Goal: Find contact information: Find contact information

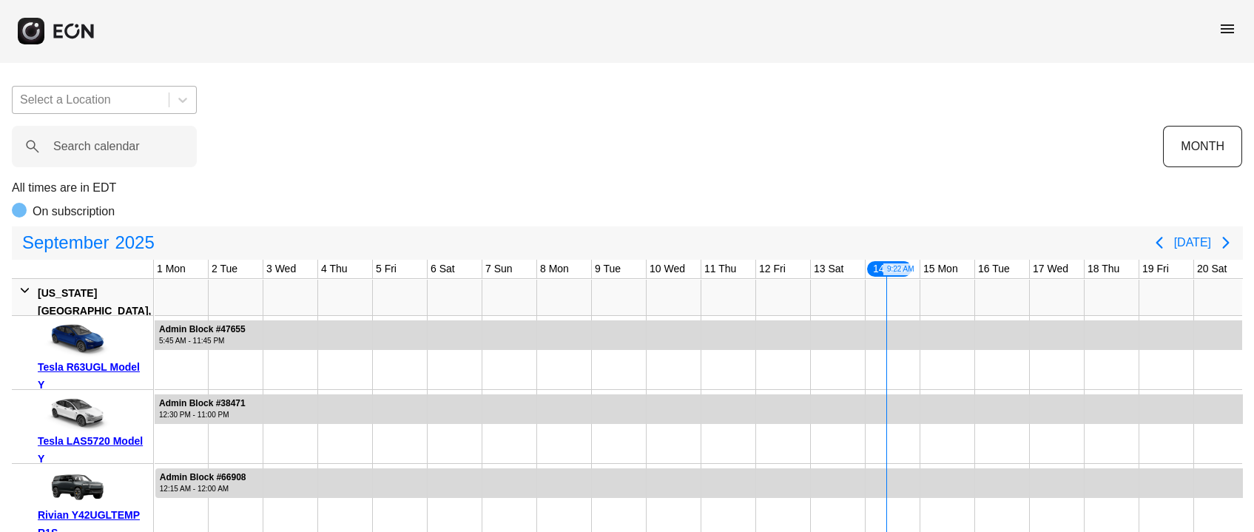
scroll to position [0, 411]
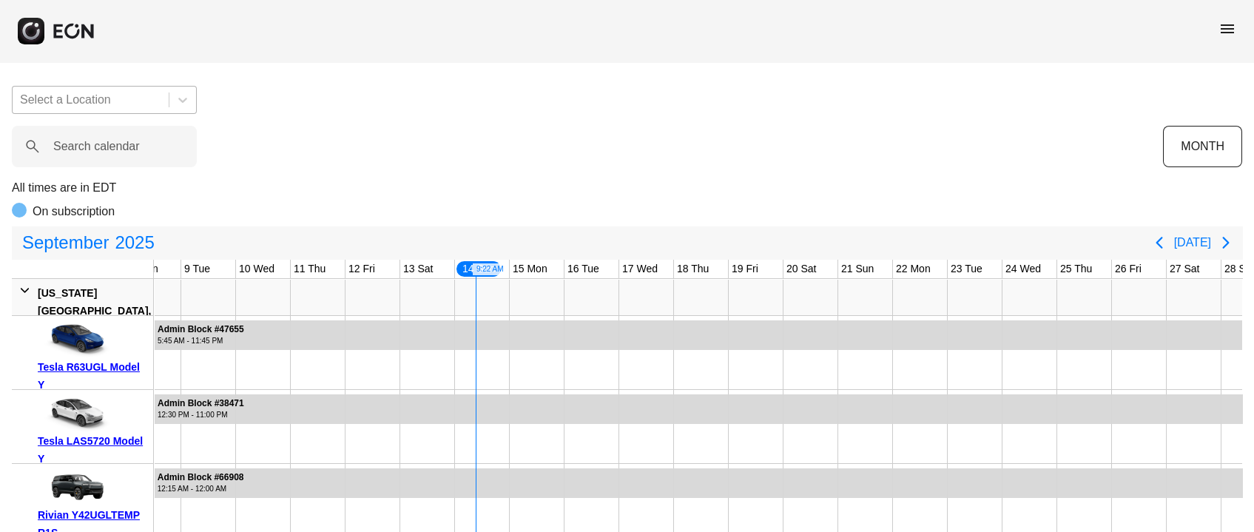
click at [108, 104] on div at bounding box center [90, 100] width 141 height 21
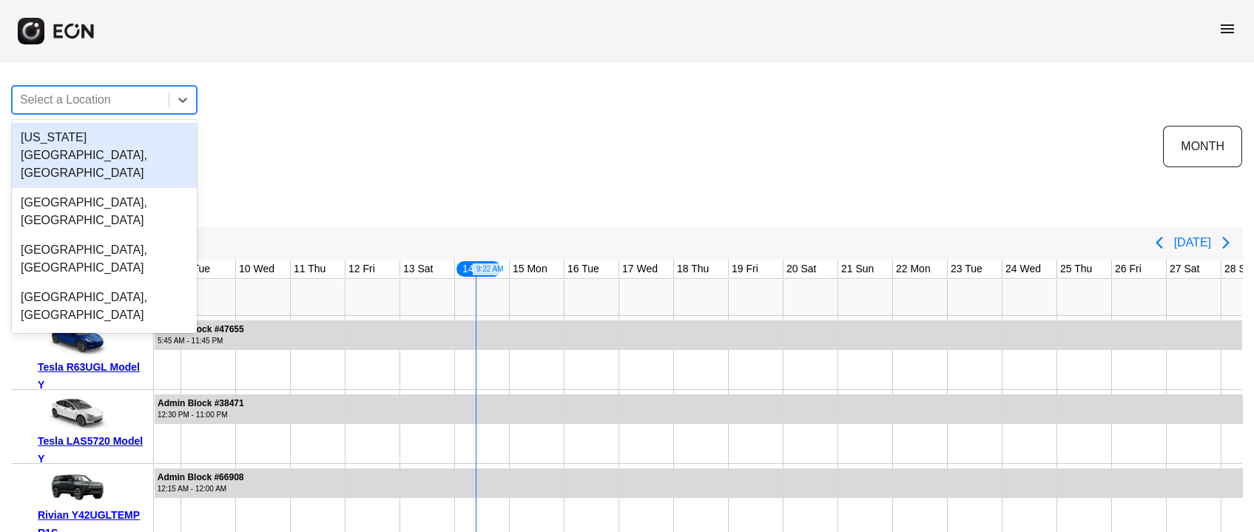
click at [212, 41] on div "menu" at bounding box center [627, 31] width 1254 height 62
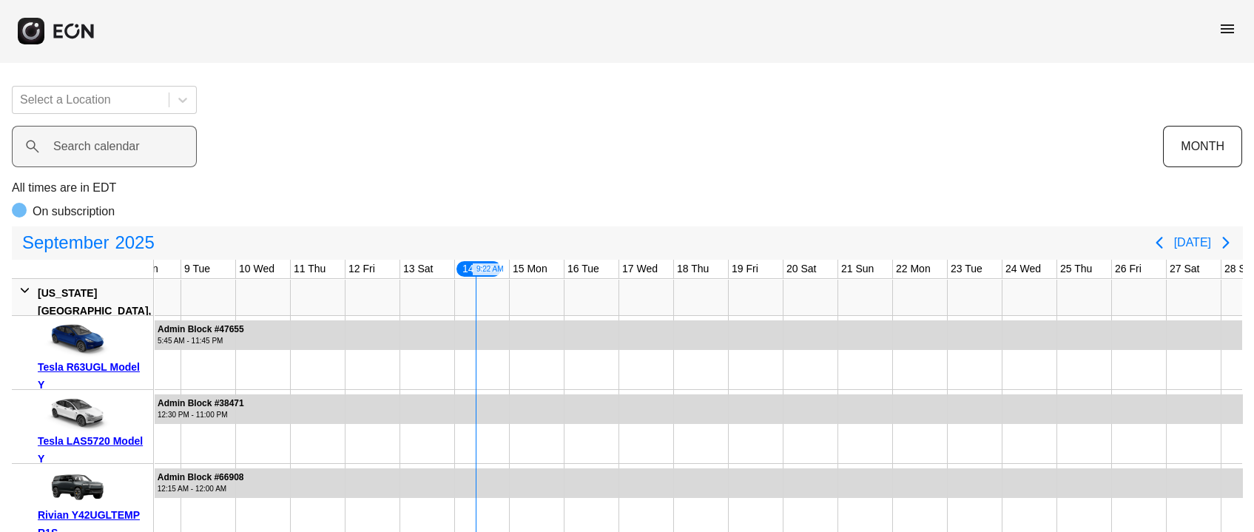
click at [115, 151] on label "Search calendar" at bounding box center [96, 147] width 87 height 18
click at [115, 151] on calendar "Search calendar" at bounding box center [104, 146] width 185 height 41
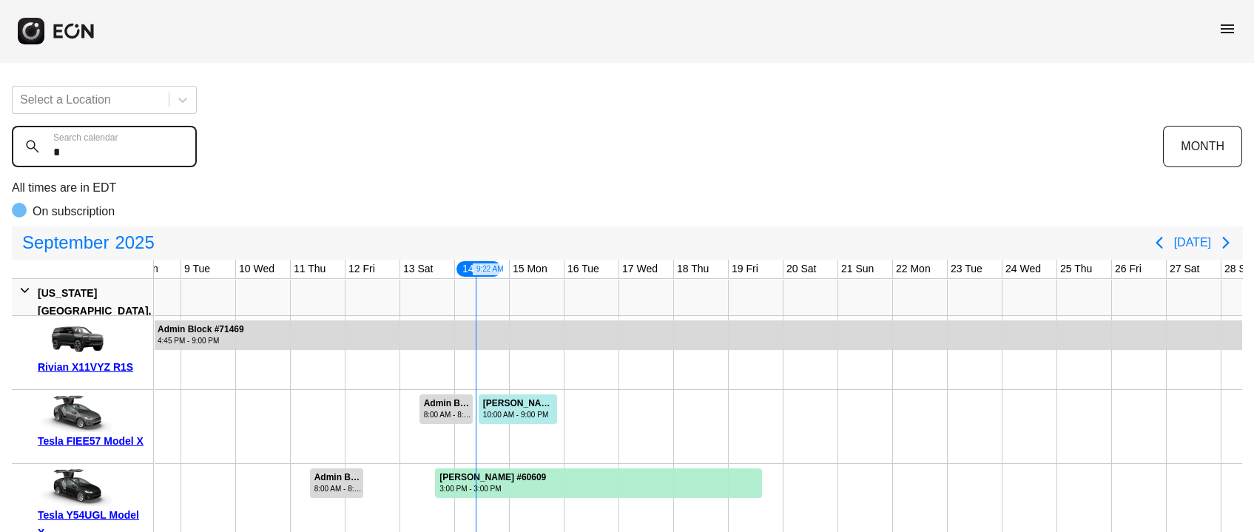
type calendar "**"
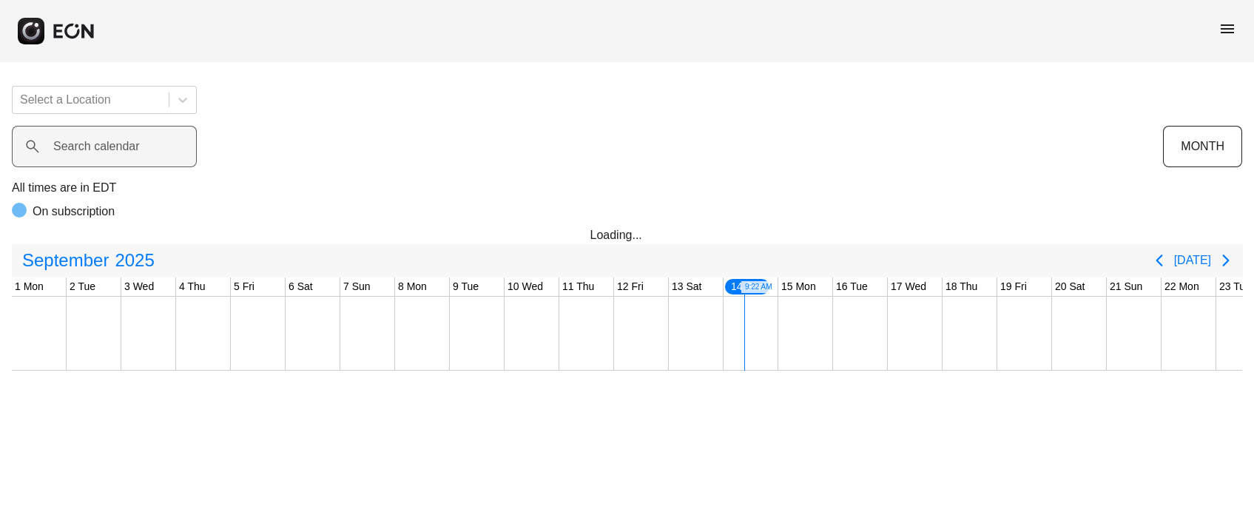
scroll to position [0, 411]
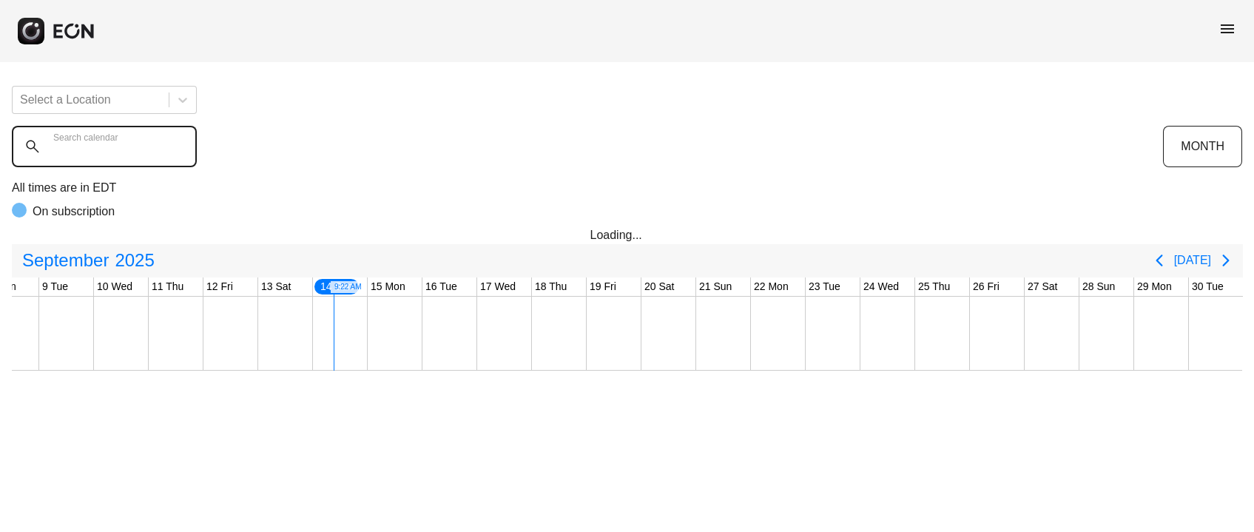
click at [147, 162] on calendar "Search calendar" at bounding box center [104, 146] width 185 height 41
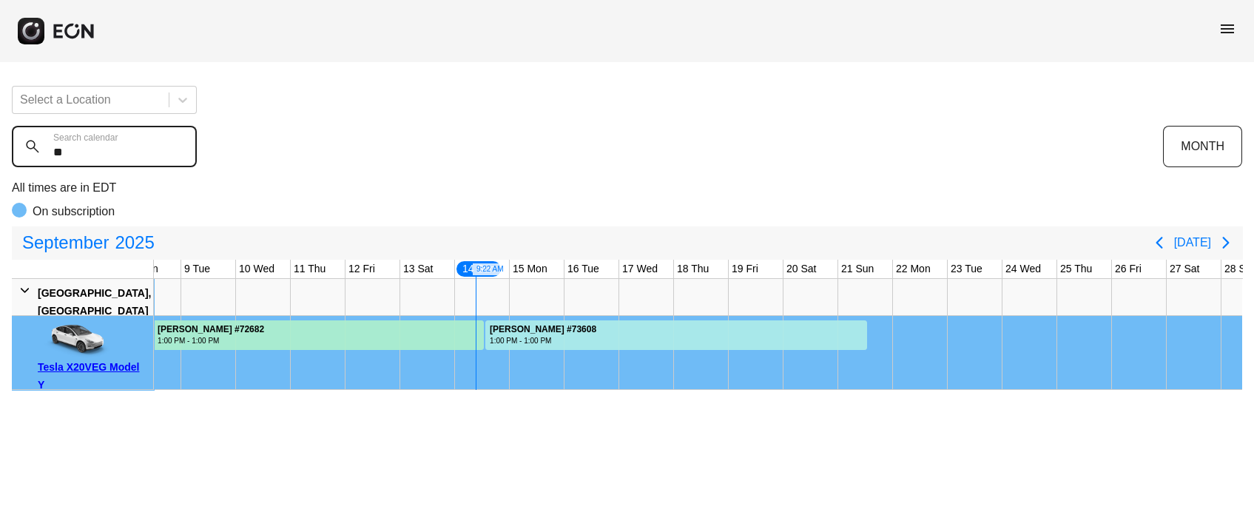
type calendar "**"
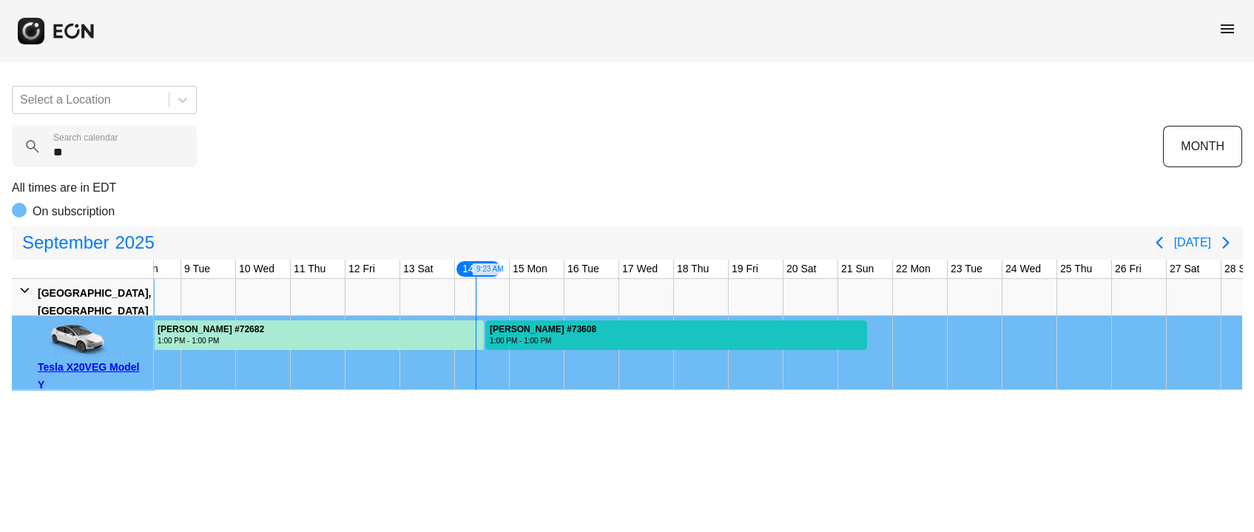
click at [757, 339] on div at bounding box center [676, 335] width 382 height 30
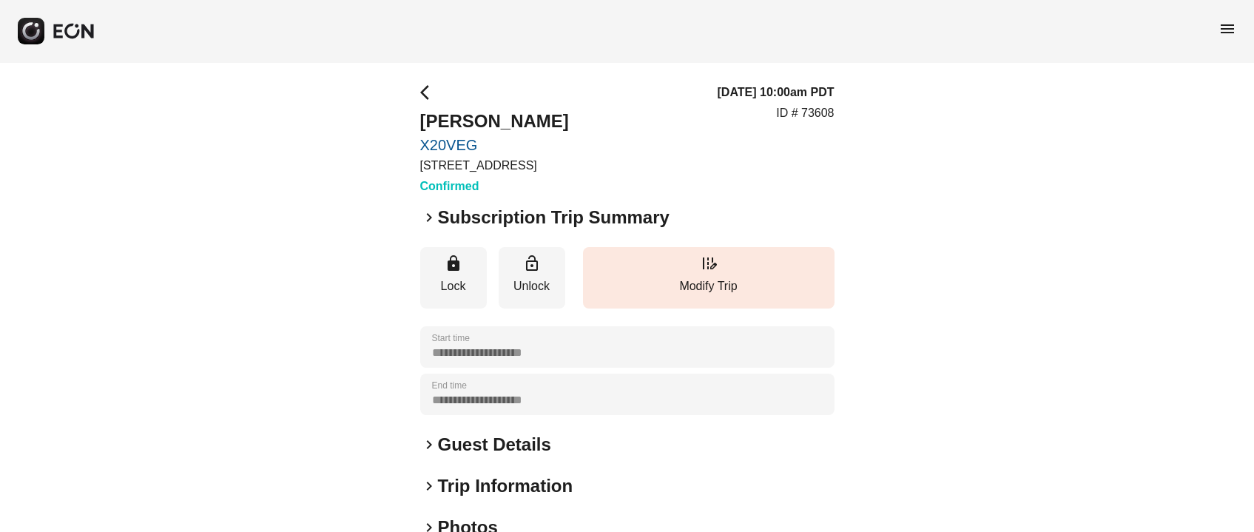
click at [449, 121] on h2 "Shyi Oneal" at bounding box center [494, 121] width 149 height 24
copy h2 "Shyi"
click at [490, 109] on h2 "Shyi Oneal" at bounding box center [494, 121] width 149 height 24
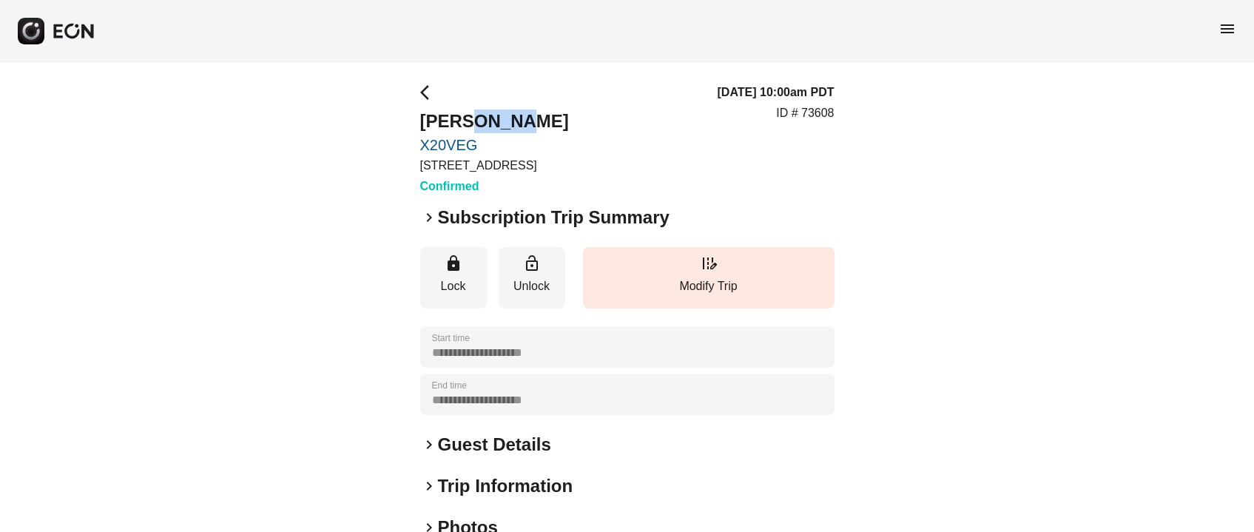
copy h2 "Oneal"
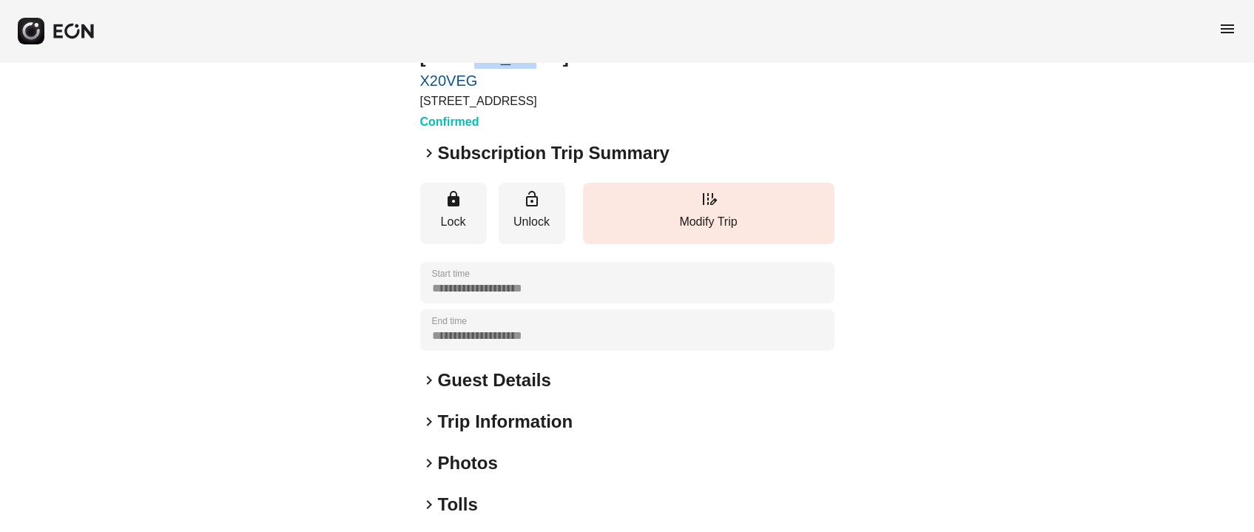
scroll to position [110, 0]
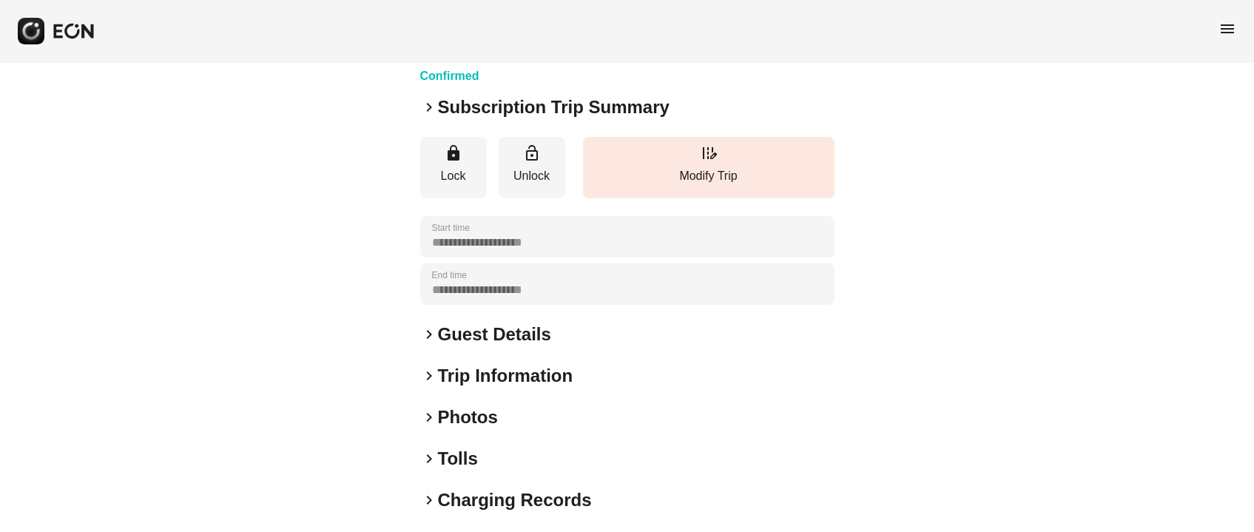
click at [465, 337] on h2 "Guest Details" at bounding box center [494, 335] width 113 height 24
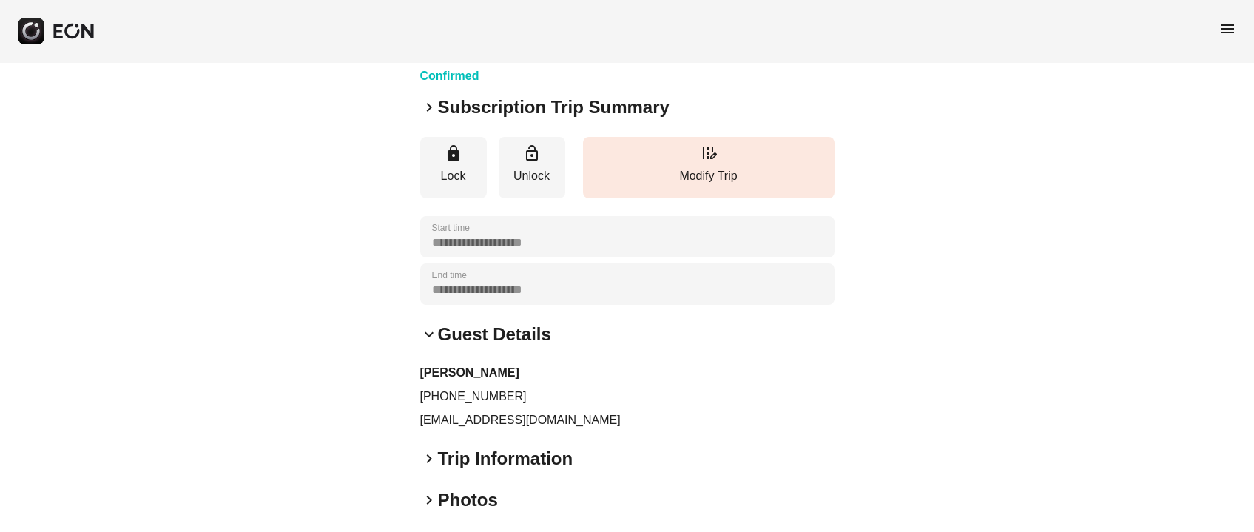
scroll to position [221, 0]
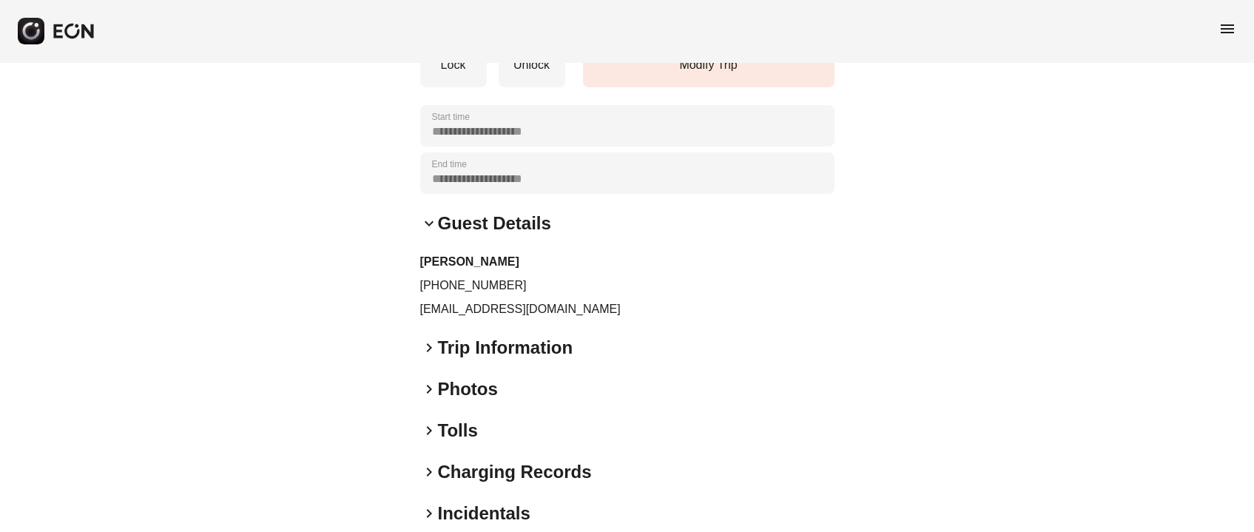
click at [470, 315] on p "shyionly@gmail.com" at bounding box center [627, 309] width 414 height 18
copy div "shyionly@gmail.com keyboard_arrow_right"
click at [470, 315] on p "shyionly@gmail.com" at bounding box center [627, 309] width 414 height 18
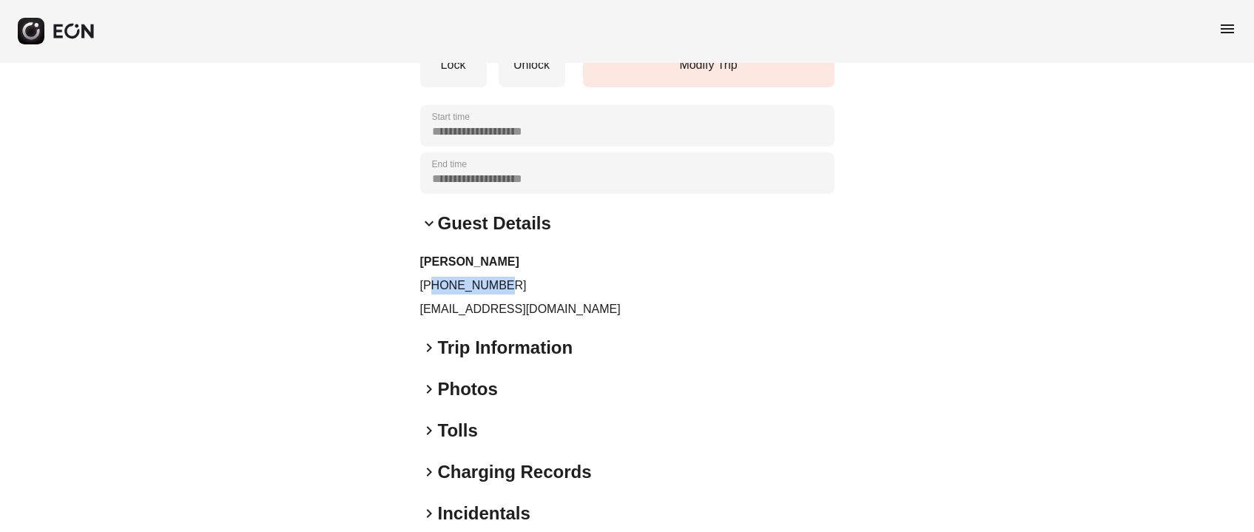
drag, startPoint x: 430, startPoint y: 283, endPoint x: 507, endPoint y: 283, distance: 76.9
click at [507, 283] on p "+14064590837" at bounding box center [627, 286] width 414 height 18
copy p "4064590837"
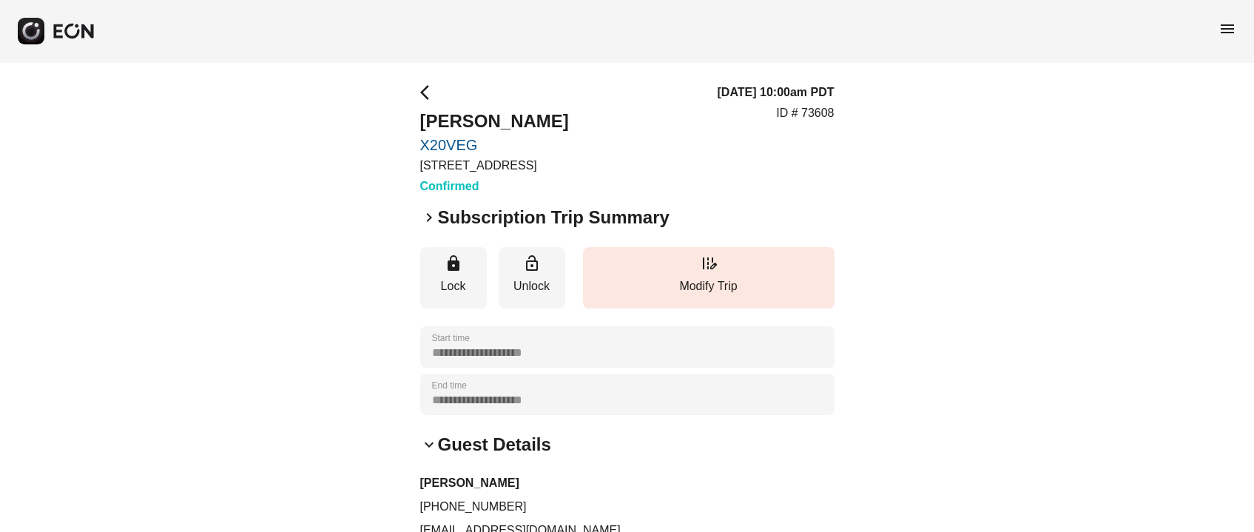
click at [818, 118] on p "ID # 73608" at bounding box center [805, 113] width 58 height 18
copy p "73608"
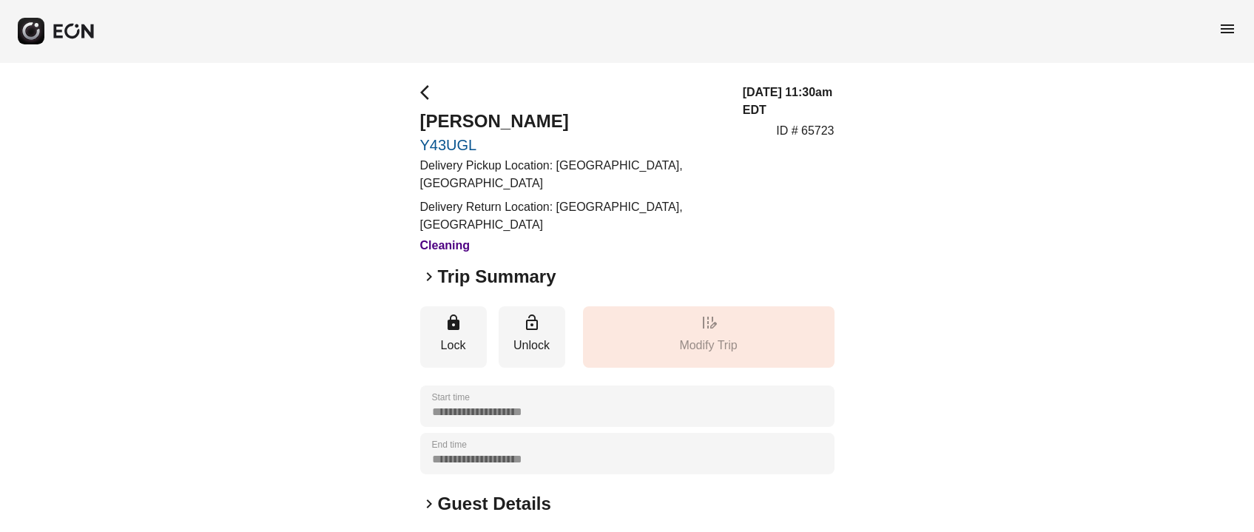
scroll to position [230, 0]
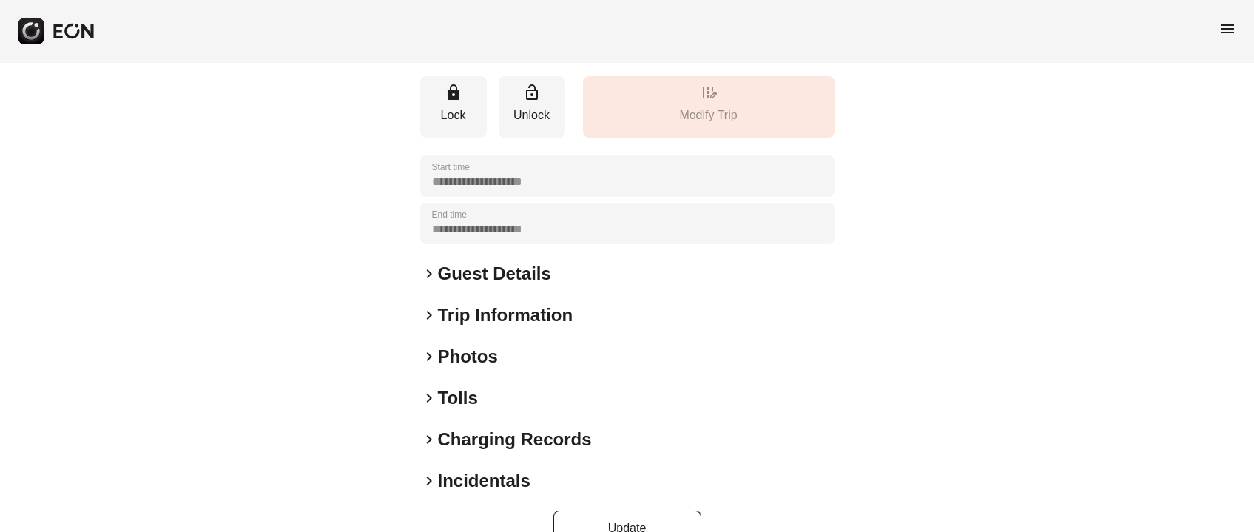
click at [466, 306] on div "**********" at bounding box center [627, 200] width 414 height 692
click at [470, 345] on h2 "Photos" at bounding box center [468, 357] width 60 height 24
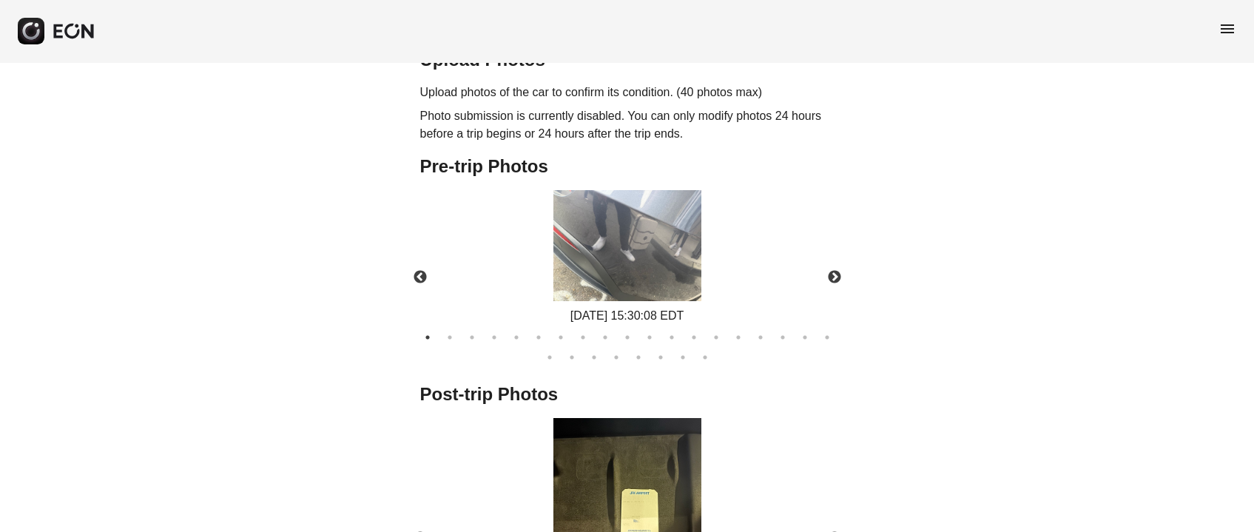
scroll to position [660, 0]
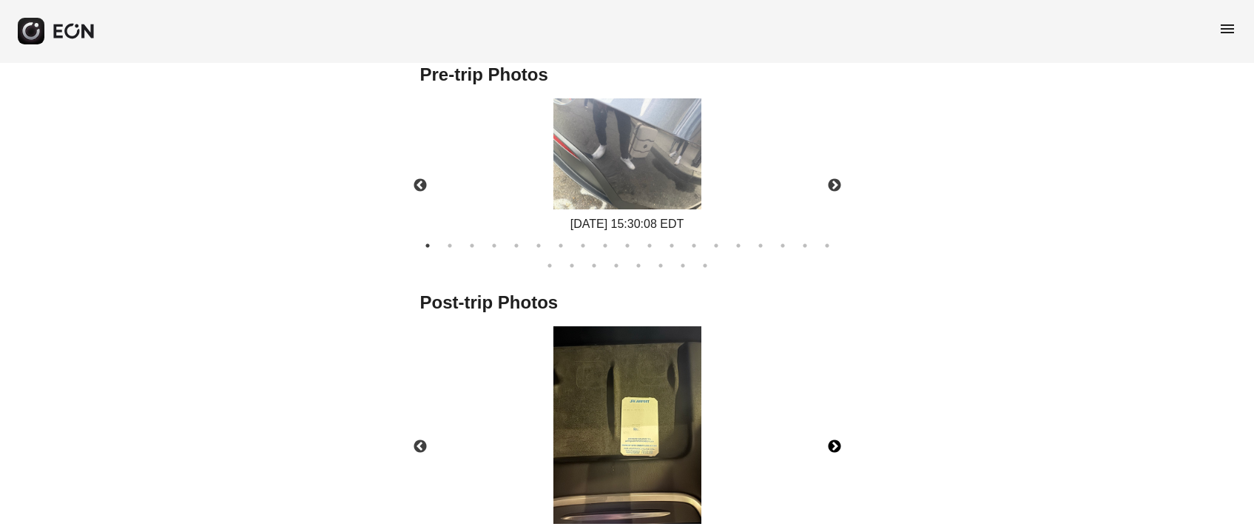
click at [837, 421] on button "Next" at bounding box center [834, 447] width 52 height 52
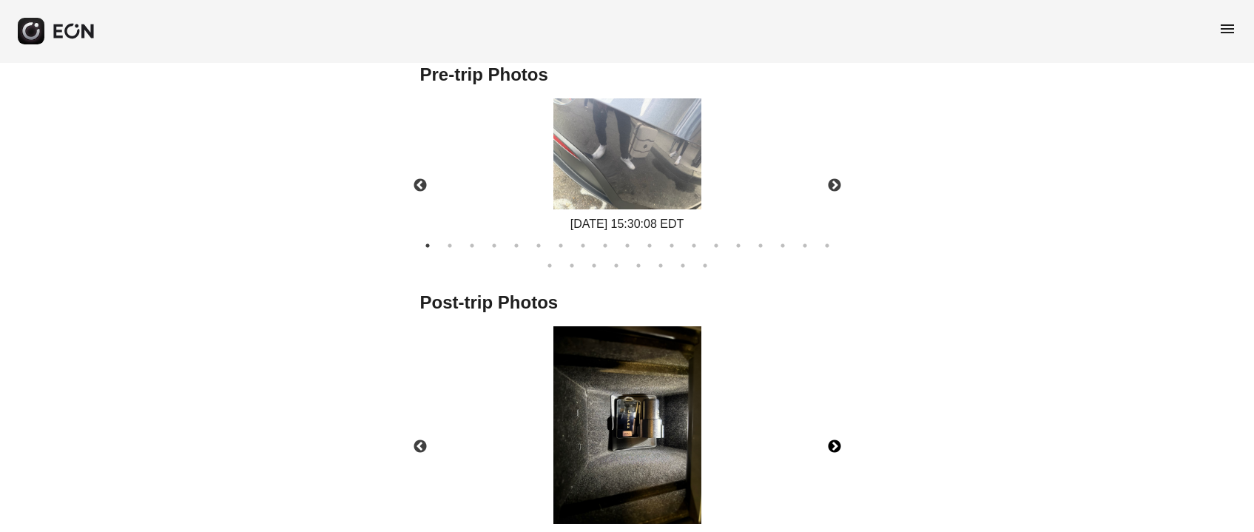
click at [837, 421] on button "Next" at bounding box center [834, 447] width 52 height 52
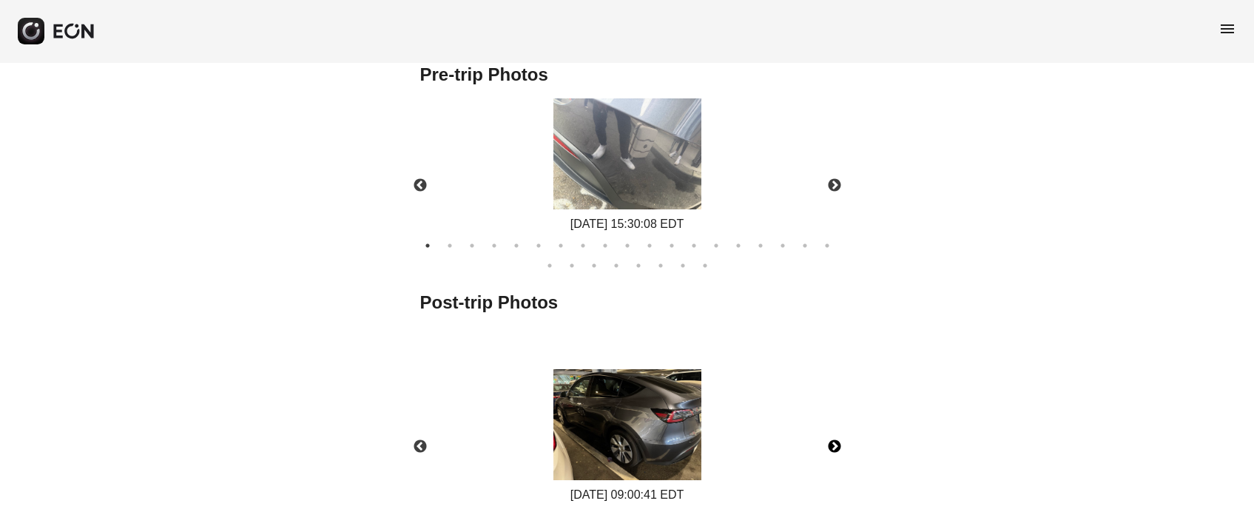
click at [837, 421] on button "Next" at bounding box center [834, 447] width 52 height 52
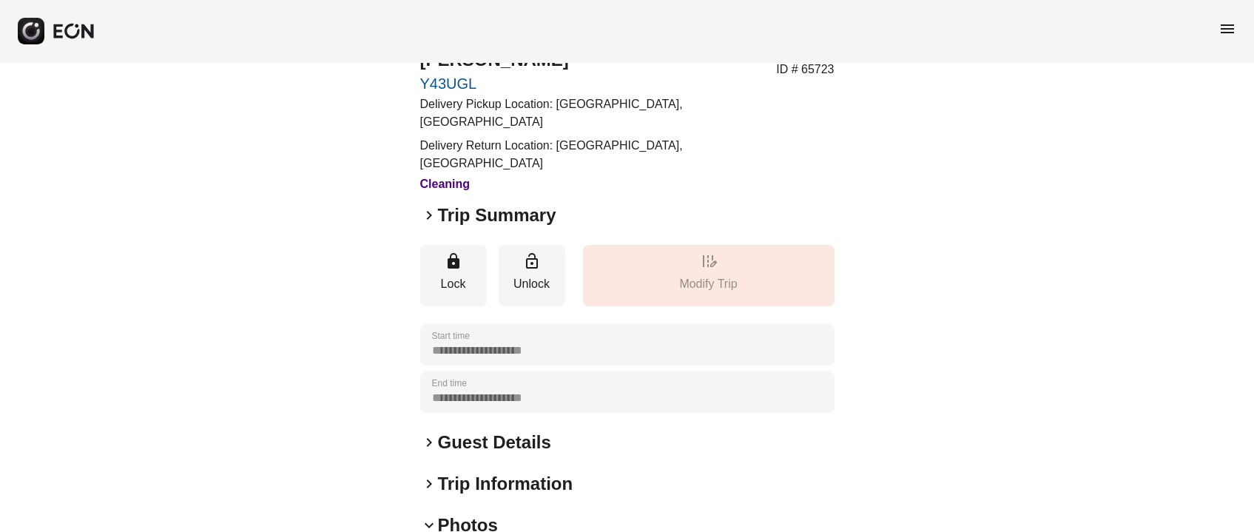
scroll to position [0, 0]
